Goal: Task Accomplishment & Management: Manage account settings

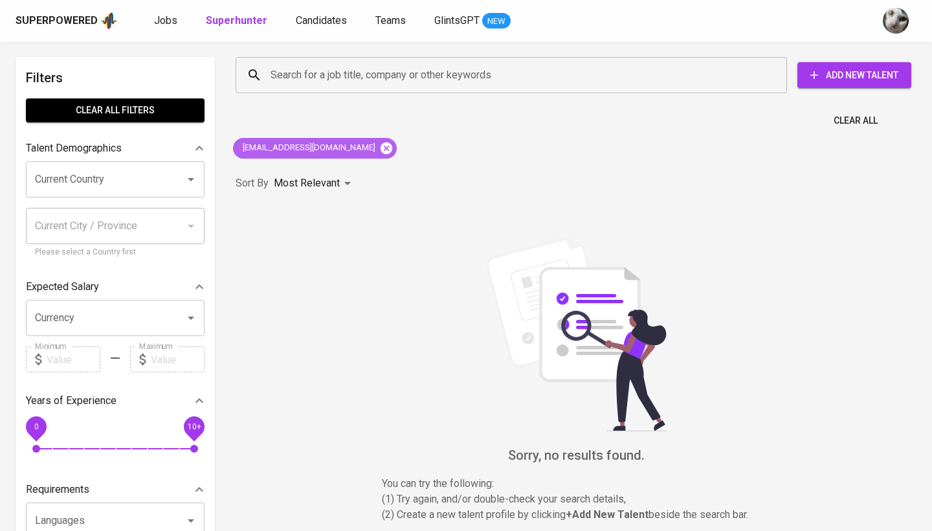
click at [379, 148] on icon at bounding box center [386, 148] width 14 height 14
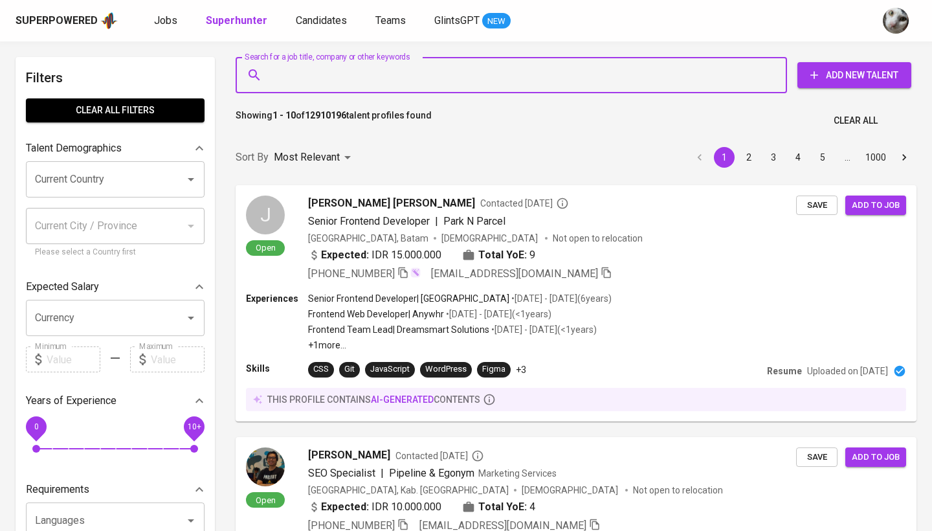
click at [522, 77] on input "Search for a job title, company or other keywords" at bounding box center [514, 75] width 494 height 25
paste input "fradityam"
type input "fradityam"
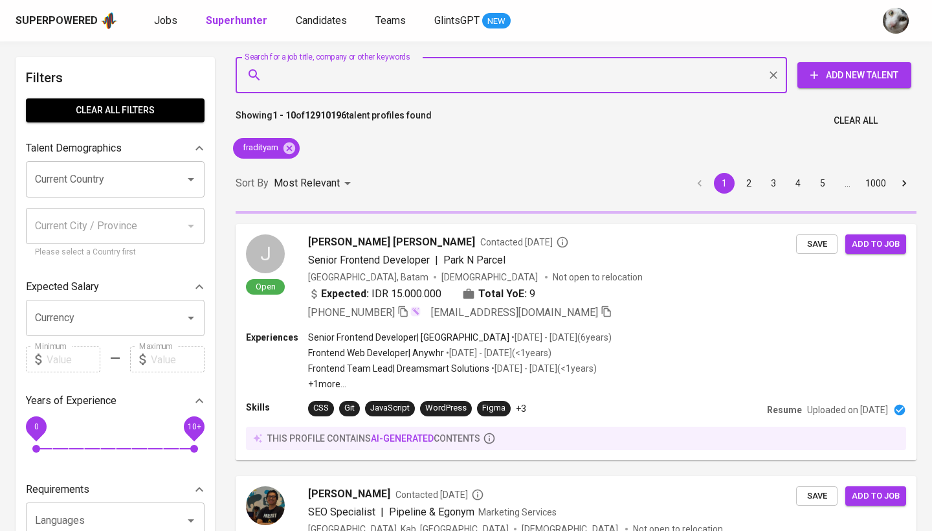
click at [456, 74] on input "Search for a job title, company or other keywords" at bounding box center [514, 75] width 494 height 25
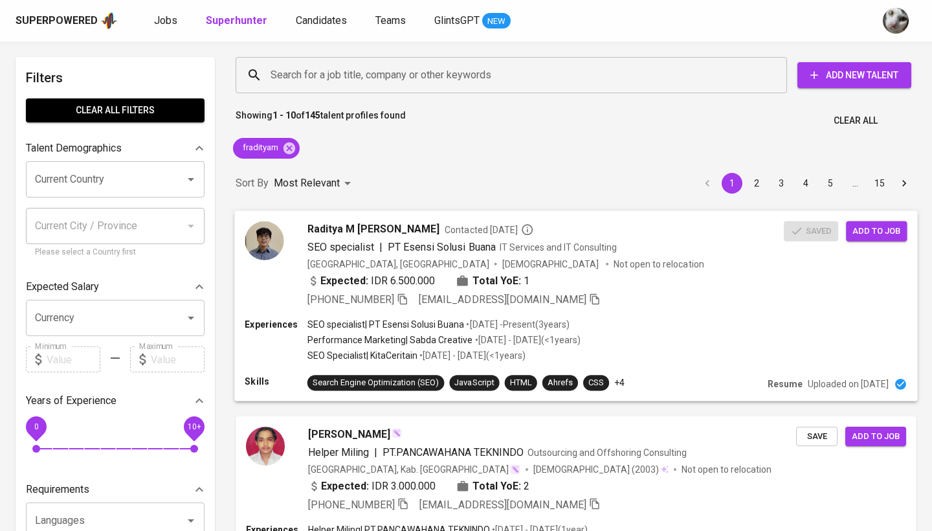
click at [640, 302] on div "+62 819-0634-4121 fradityam@gmail.com" at bounding box center [545, 299] width 476 height 16
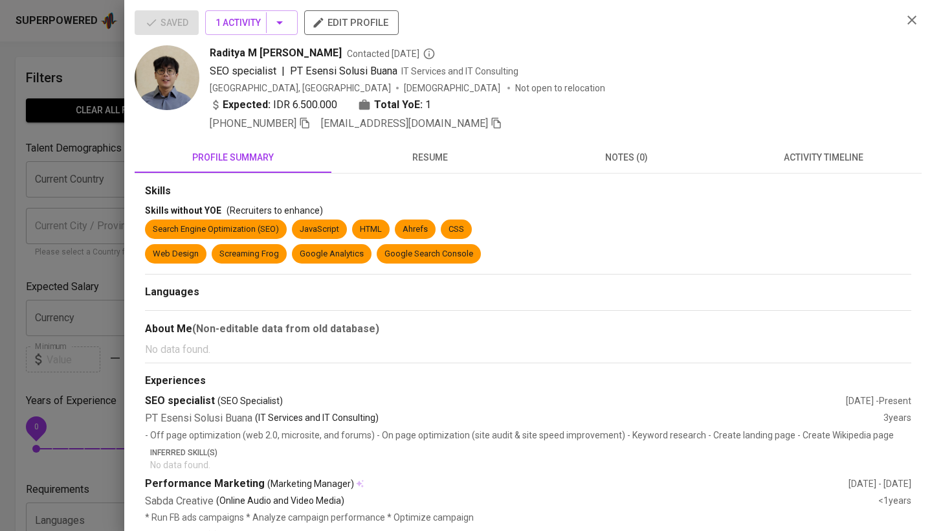
click at [804, 147] on button "activity timeline" at bounding box center [823, 157] width 197 height 31
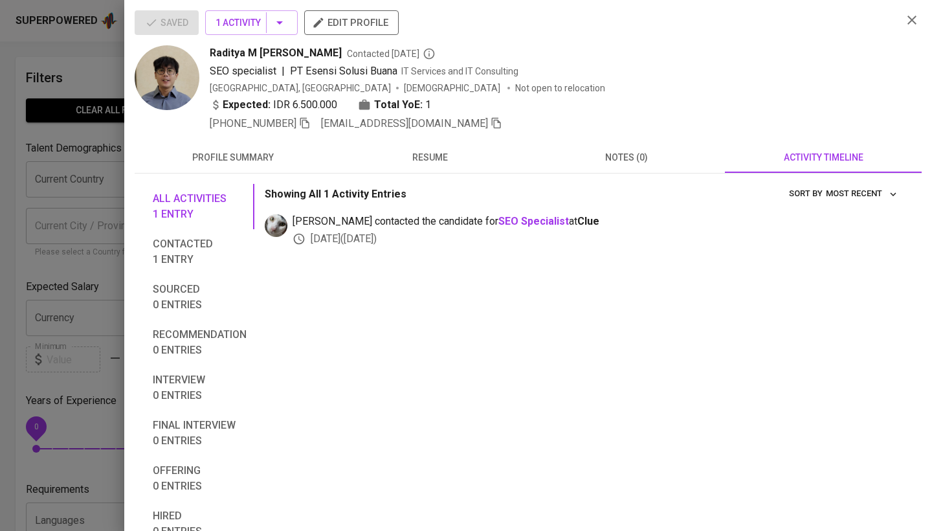
click at [490, 124] on icon "button" at bounding box center [496, 123] width 12 height 12
click at [113, 245] on div at bounding box center [466, 265] width 932 height 531
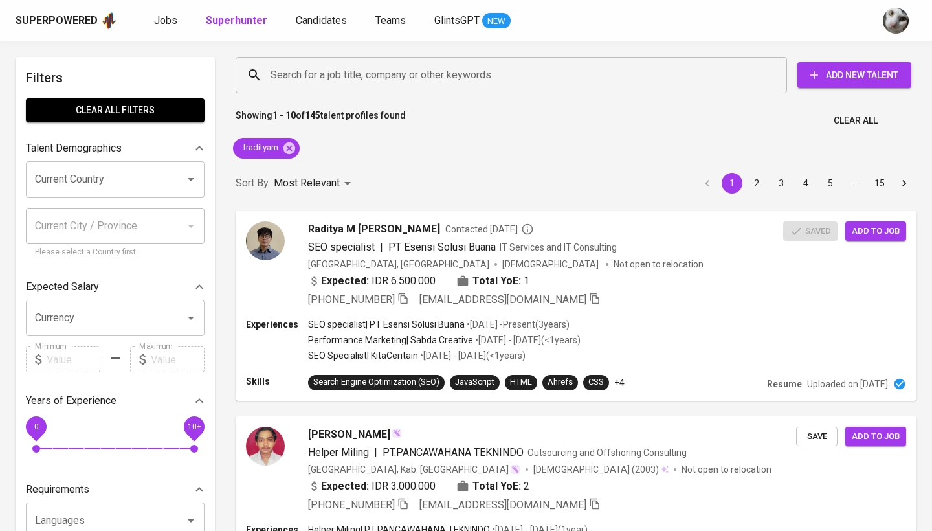
click at [156, 25] on span "Jobs" at bounding box center [165, 20] width 23 height 12
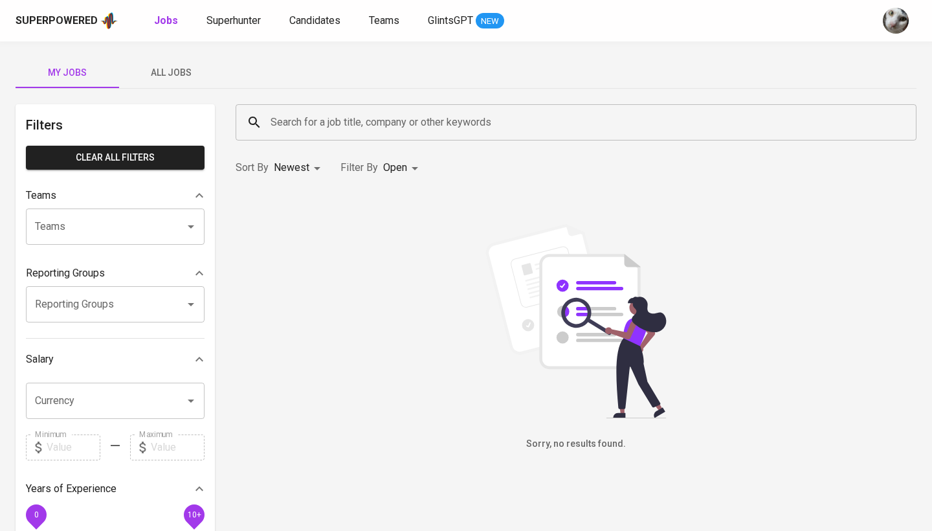
click at [171, 67] on span "All Jobs" at bounding box center [171, 73] width 88 height 16
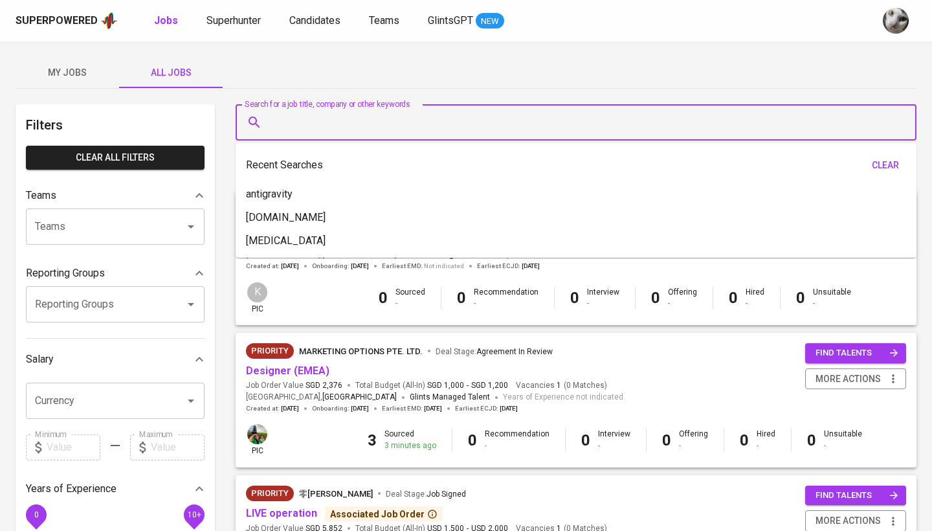
click at [300, 124] on input "Search for a job title, company or other keywords" at bounding box center [579, 122] width 624 height 25
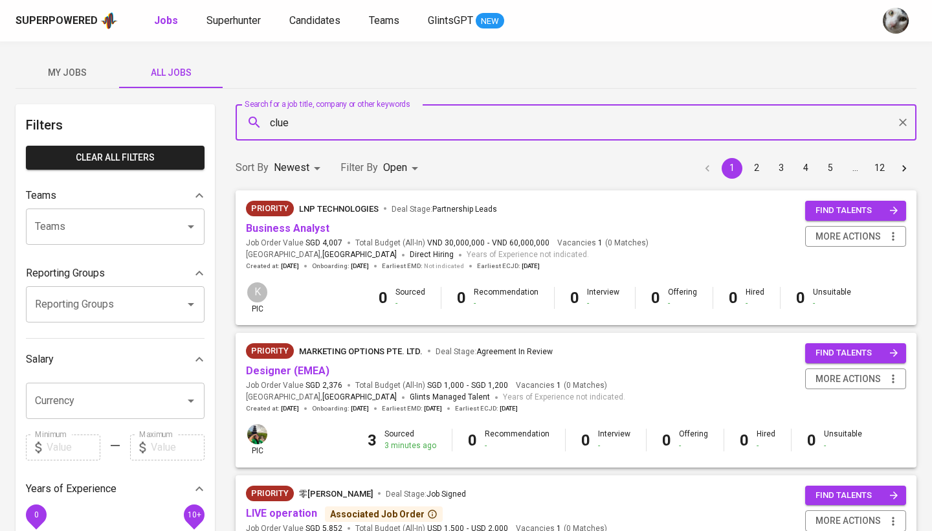
type input "clue"
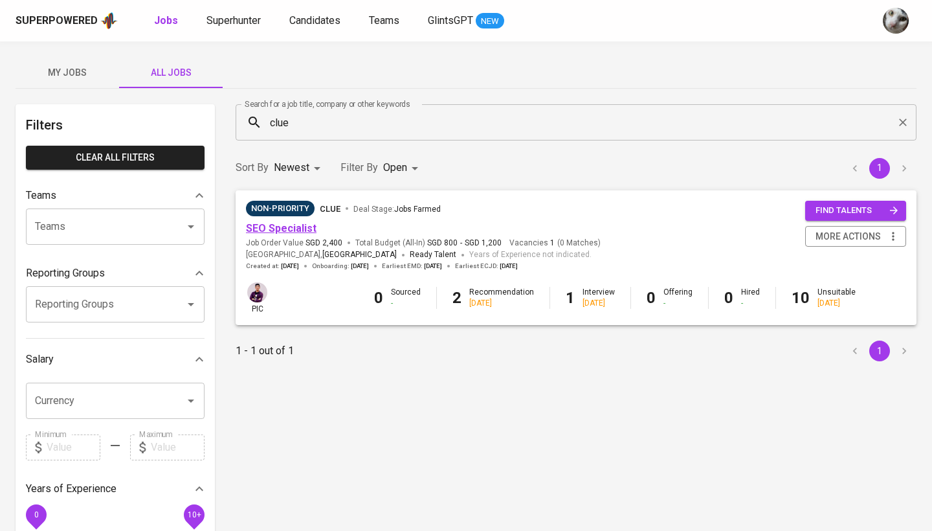
click at [296, 225] on link "SEO Specialist" at bounding box center [281, 228] width 71 height 12
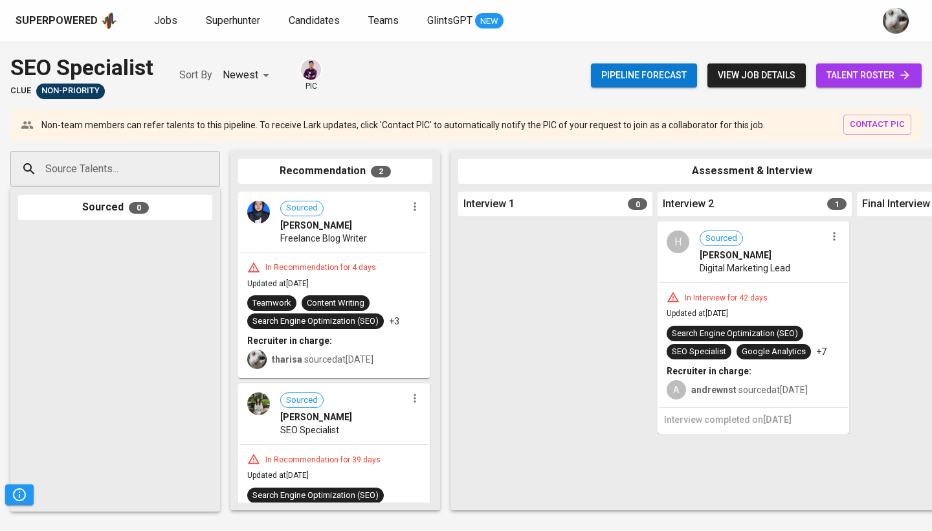
click at [182, 155] on div "Source Talents..." at bounding box center [115, 169] width 210 height 36
paste input "fradityam@gmail.com"
type input "fradityam@gmail.com"
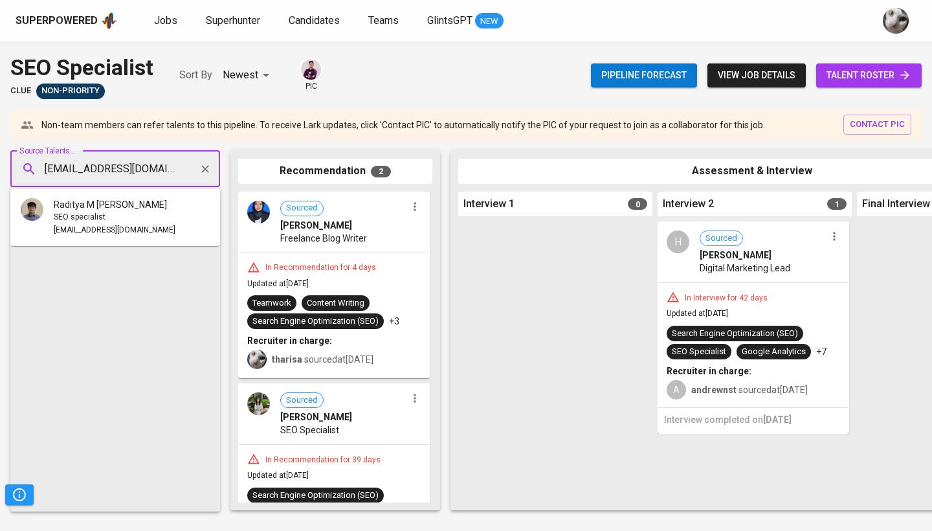
click at [164, 205] on li "Raditya M Fadil SEO specialist fradityam@gmail.com" at bounding box center [115, 217] width 210 height 47
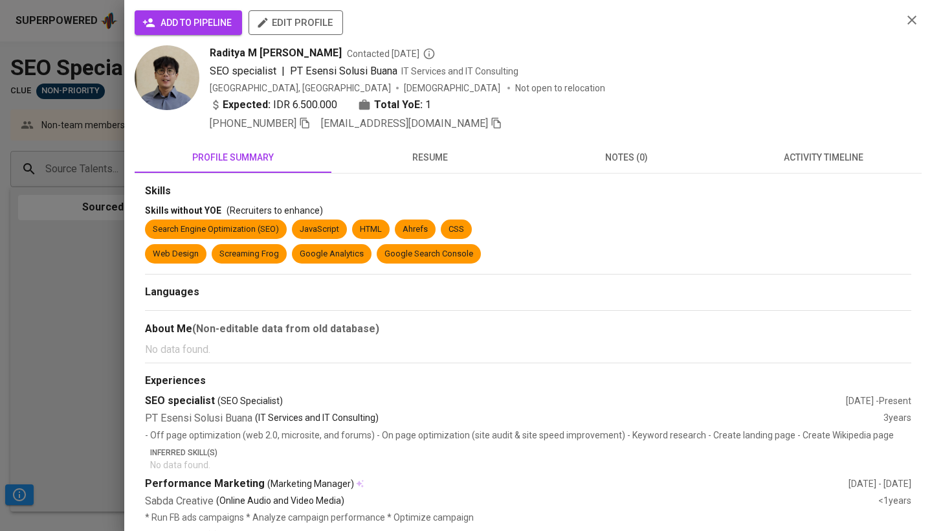
click at [217, 21] on span "add to pipeline" at bounding box center [188, 23] width 87 height 16
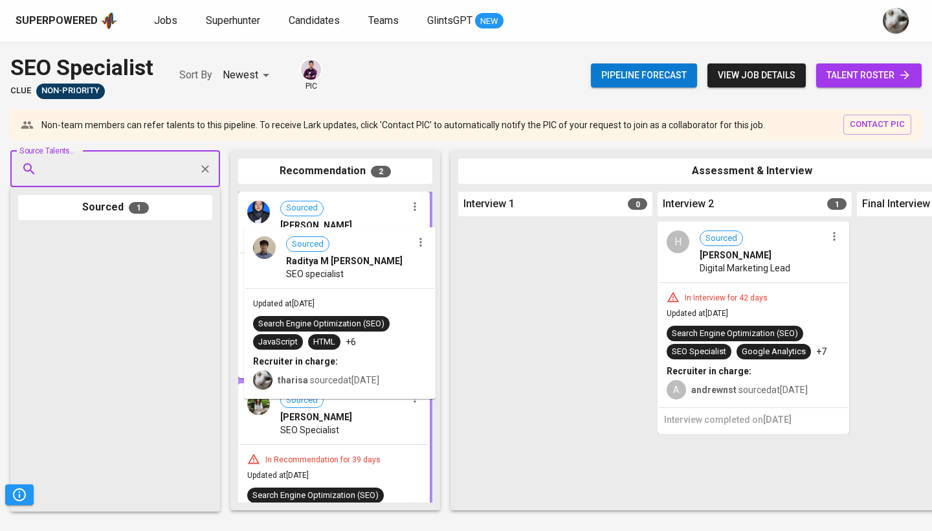
drag, startPoint x: 129, startPoint y: 317, endPoint x: 366, endPoint y: 318, distance: 236.2
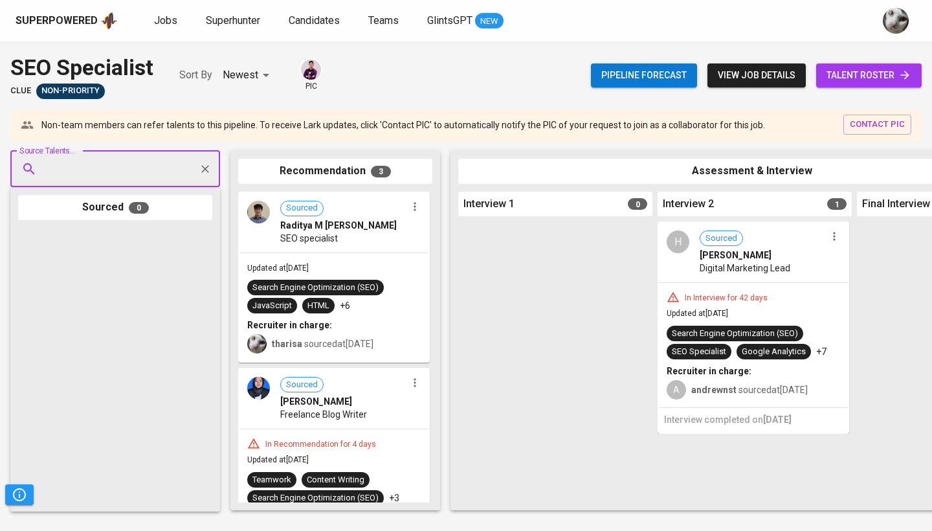
click at [164, 178] on input "Source Talents..." at bounding box center [110, 169] width 136 height 25
paste input "[EMAIL_ADDRESS][DOMAIN_NAME]"
type input "[EMAIL_ADDRESS][DOMAIN_NAME]"
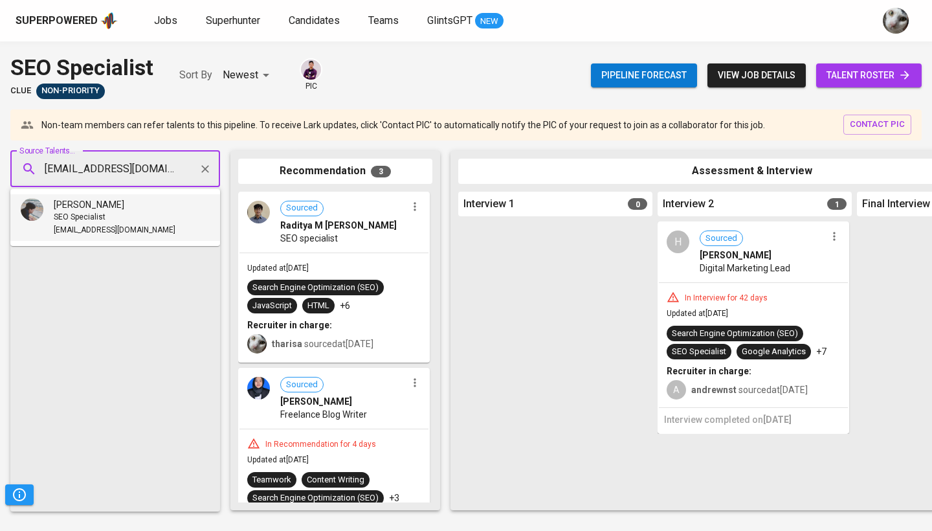
click at [152, 213] on div "SEO Specialist" at bounding box center [115, 217] width 122 height 13
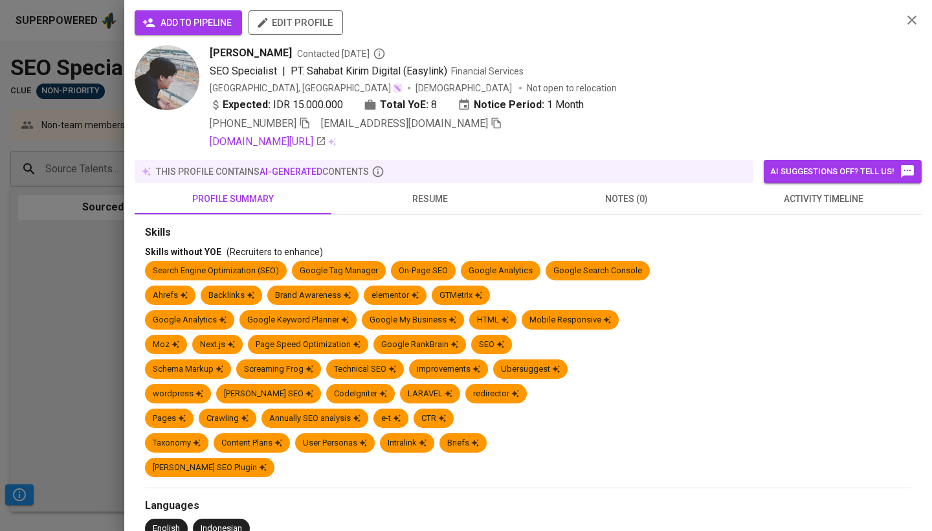
click at [775, 204] on span "activity timeline" at bounding box center [822, 199] width 181 height 16
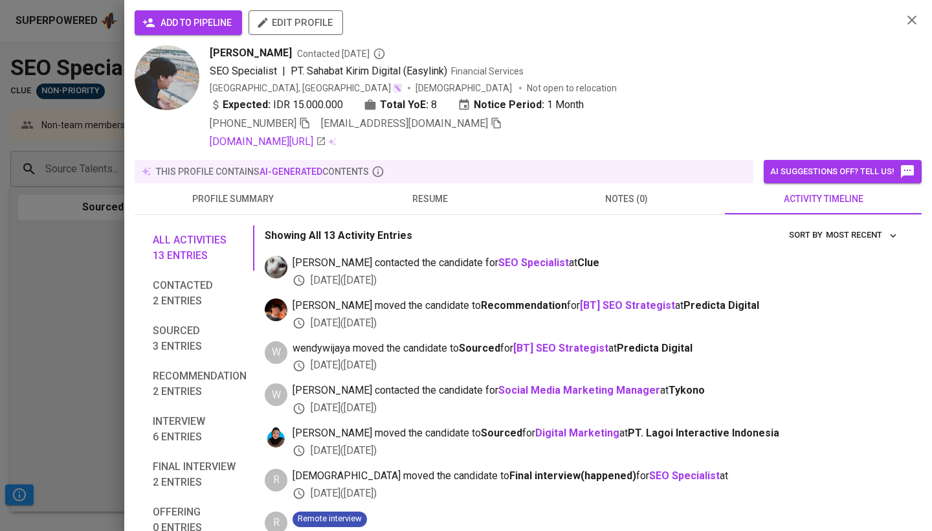
click at [173, 10] on button "add to pipeline" at bounding box center [188, 22] width 107 height 25
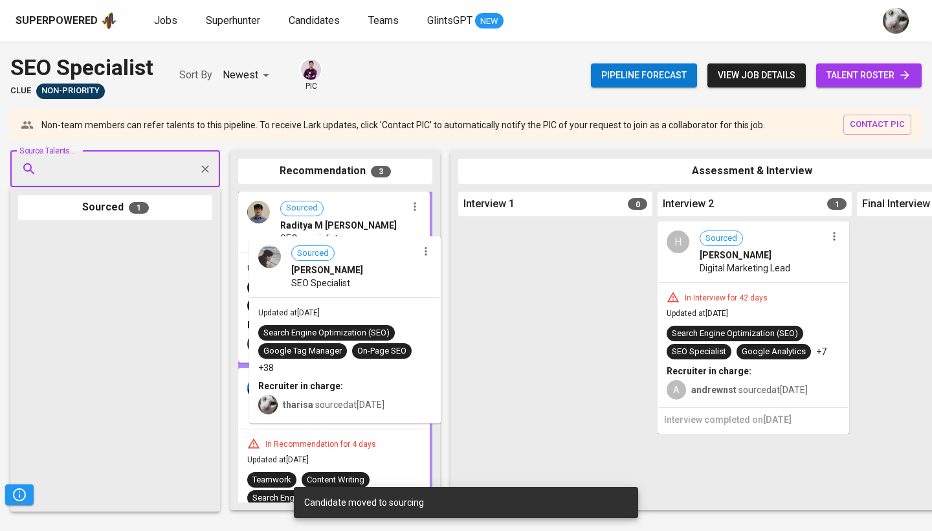
drag, startPoint x: 118, startPoint y: 283, endPoint x: 360, endPoint y: 293, distance: 241.5
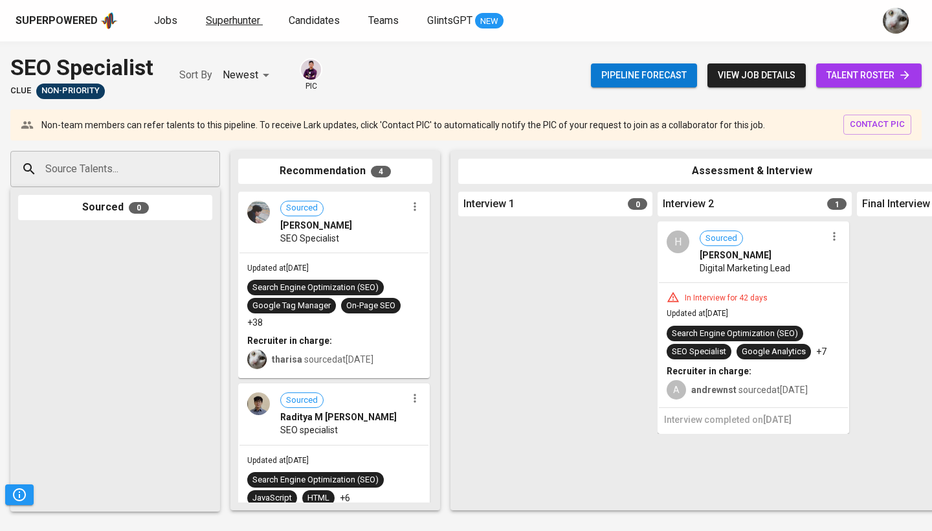
click at [230, 19] on span "Superhunter" at bounding box center [233, 20] width 54 height 12
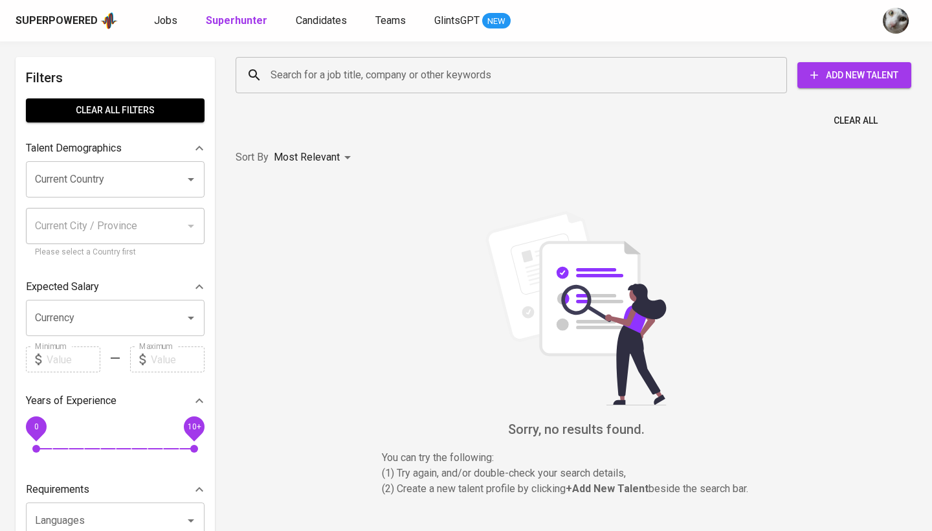
click at [287, 75] on input "Search for a job title, company or other keywords" at bounding box center [514, 75] width 494 height 25
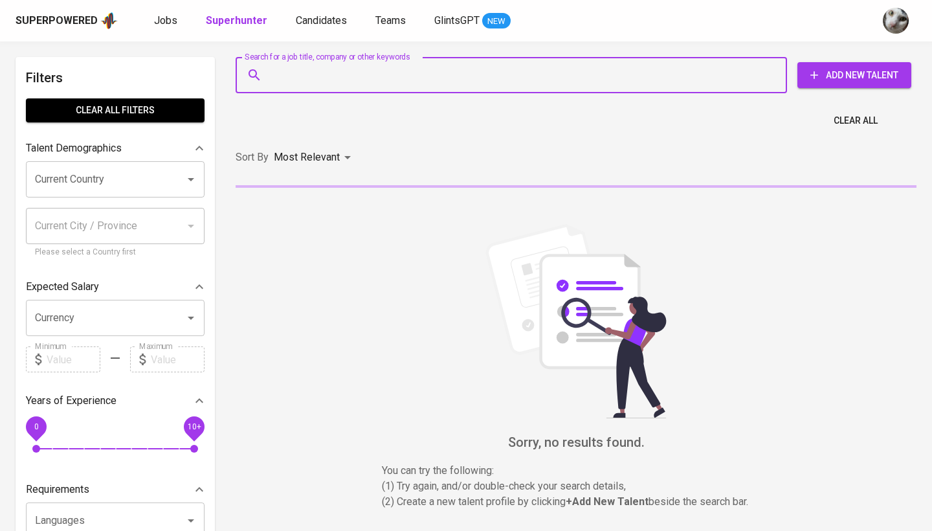
paste input "[EMAIL_ADDRESS][DOMAIN_NAME]"
type input "[EMAIL_ADDRESS][DOMAIN_NAME]"
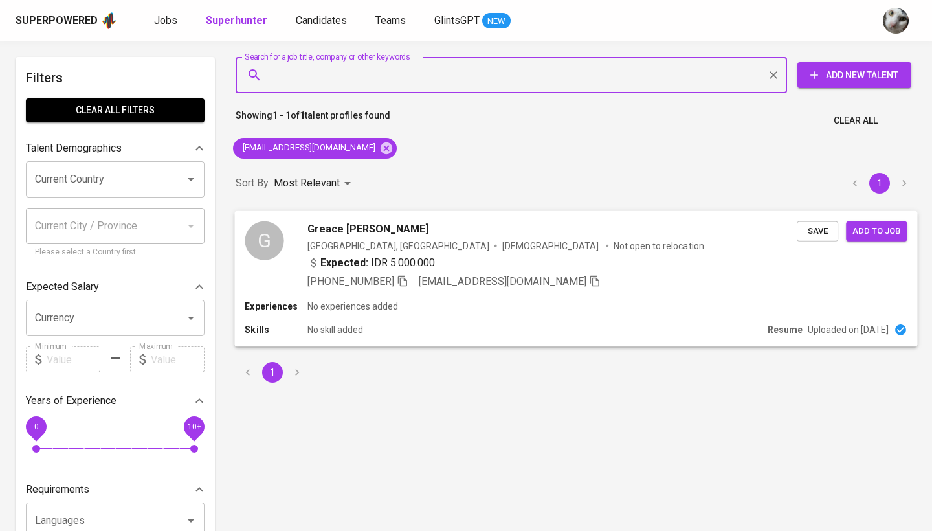
click at [819, 230] on span "Save" at bounding box center [817, 230] width 28 height 15
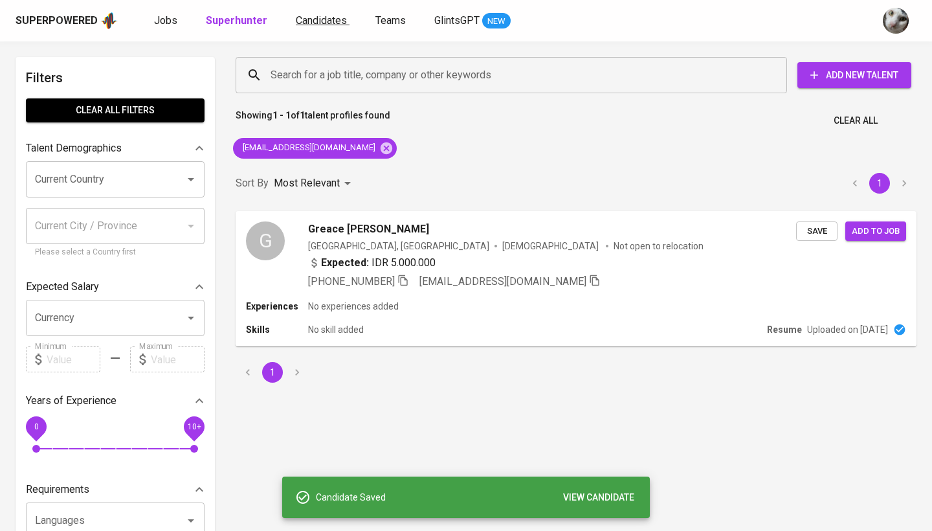
click at [316, 15] on span "Candidates" at bounding box center [321, 20] width 51 height 12
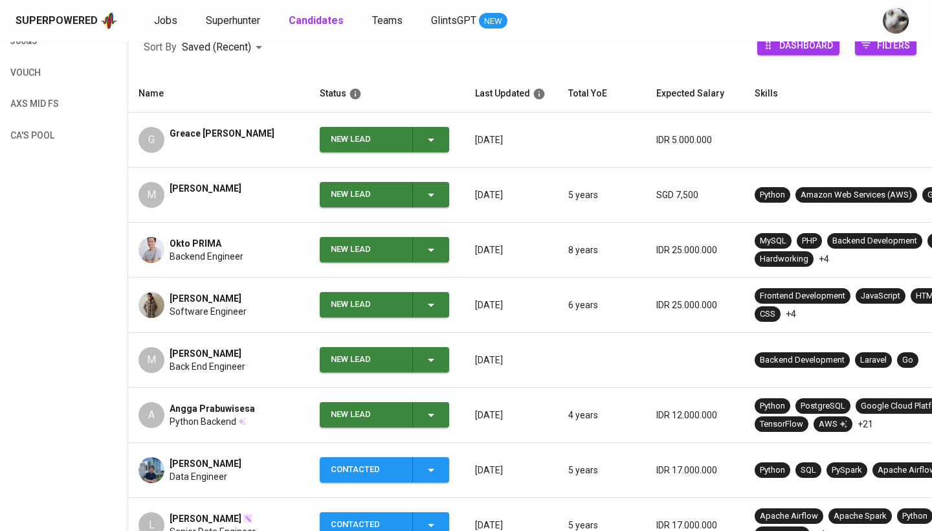
scroll to position [200, 0]
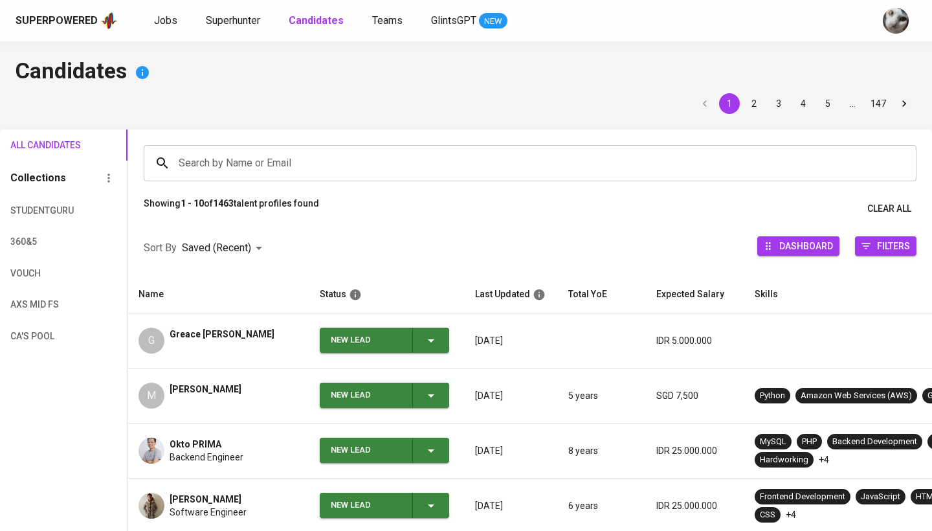
scroll to position [200, 0]
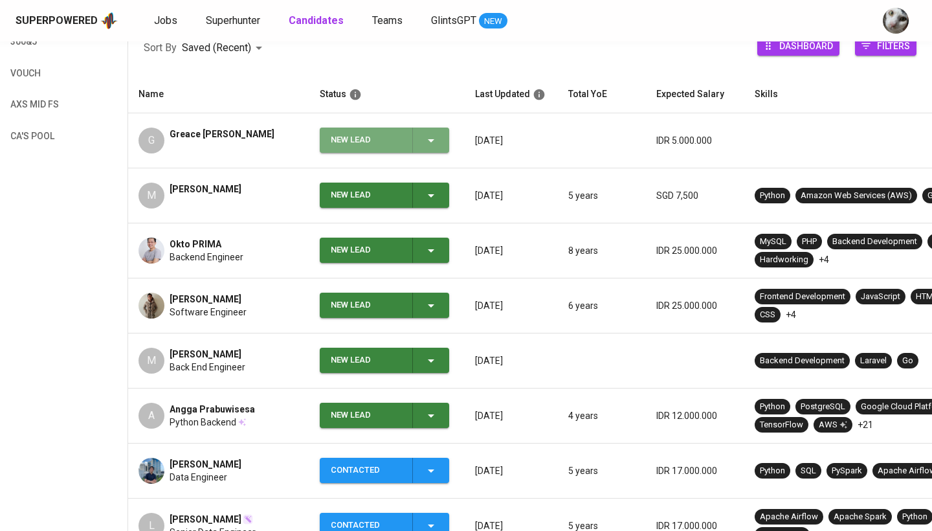
click at [397, 132] on div "New Lead" at bounding box center [366, 139] width 71 height 25
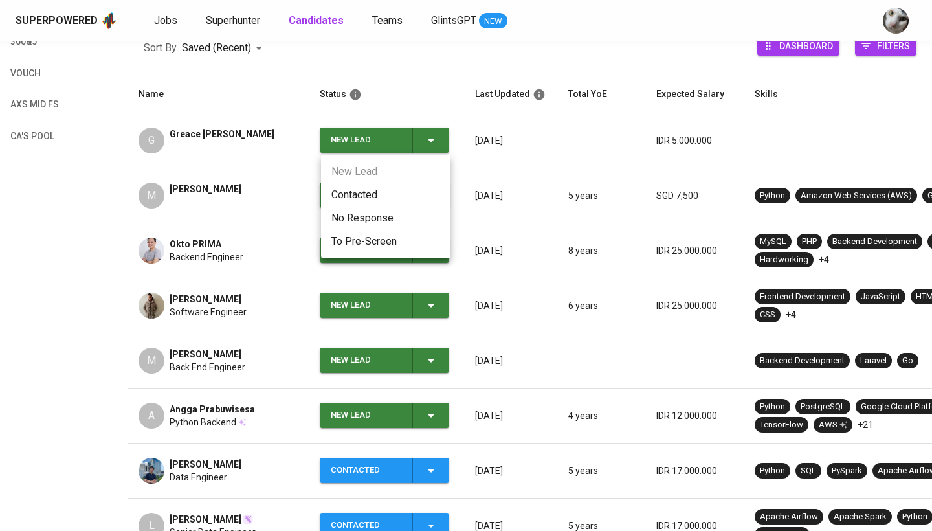
click at [384, 187] on li "Contacted" at bounding box center [385, 194] width 129 height 23
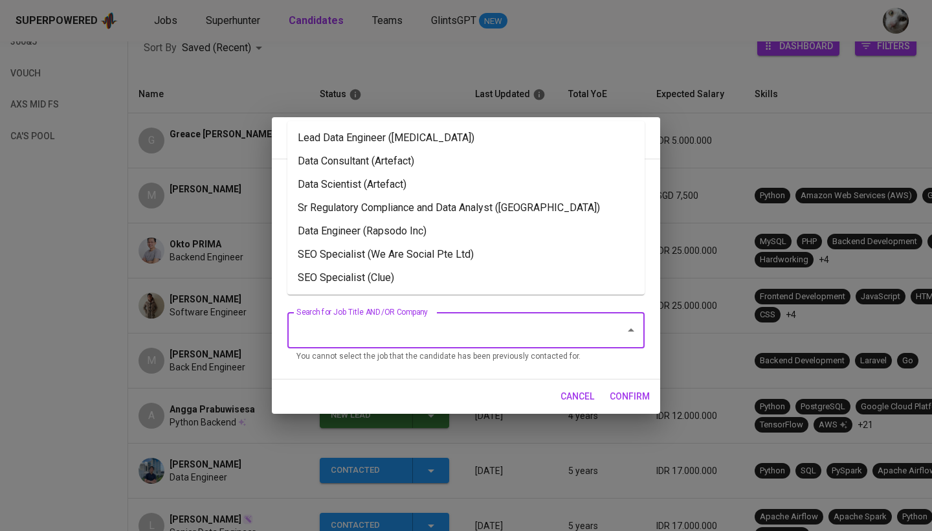
click at [386, 319] on input "Search for Job Title AND/OR Company" at bounding box center [447, 330] width 309 height 25
click at [413, 144] on li "Lead Data Engineer ([MEDICAL_DATA])" at bounding box center [465, 137] width 357 height 23
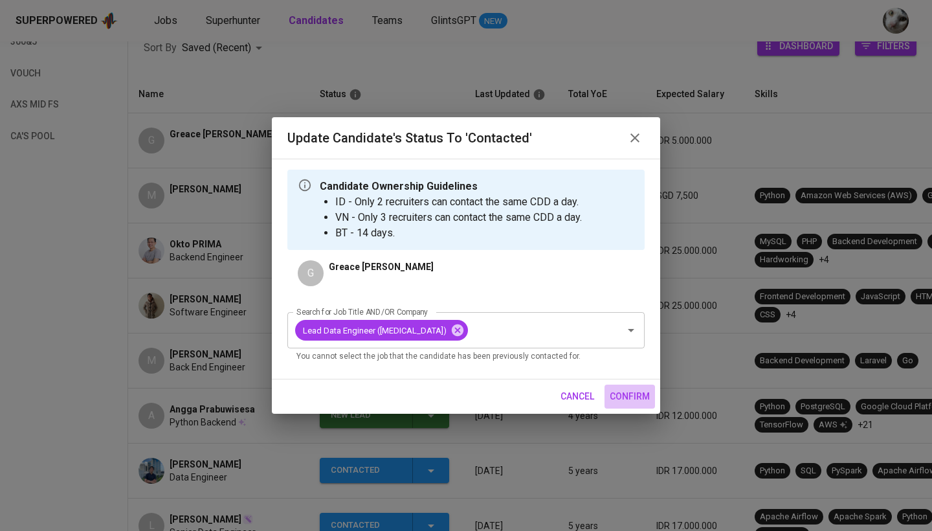
click at [627, 392] on span "confirm" at bounding box center [630, 396] width 40 height 16
